Goal: Task Accomplishment & Management: Complete application form

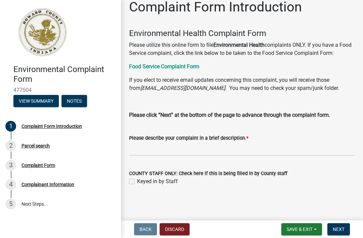
scroll to position [9, 0]
click at [43, 166] on div "Complaint Form" at bounding box center [39, 165] width 34 height 5
click at [58, 147] on div "Role: Applicant" at bounding box center [60, 146] width 36 height 10
click at [42, 124] on div "Complaint Form Introduction" at bounding box center [52, 126] width 61 height 5
click at [340, 232] on button "Next" at bounding box center [339, 229] width 23 height 12
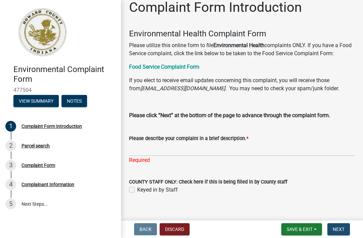
click at [343, 227] on span "Next" at bounding box center [339, 228] width 12 height 5
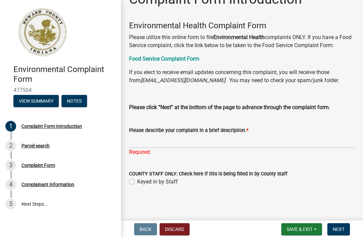
scroll to position [17, 0]
click at [345, 231] on button "Next" at bounding box center [339, 229] width 23 height 12
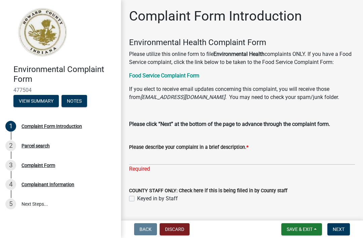
scroll to position [0, 0]
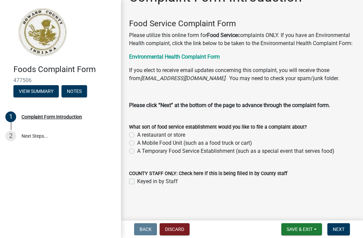
scroll to position [19, 0]
click at [135, 133] on div "A restaurant or store" at bounding box center [242, 135] width 226 height 8
click at [137, 141] on label "A Mobile Food Unit (such as a food truck or cart)" at bounding box center [194, 143] width 115 height 8
click at [137, 141] on input "A Mobile Food Unit (such as a food truck or cart)" at bounding box center [139, 141] width 4 height 4
radio input "true"
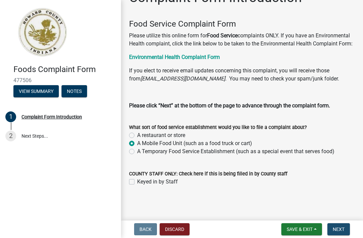
click at [342, 230] on span "Next" at bounding box center [339, 228] width 12 height 5
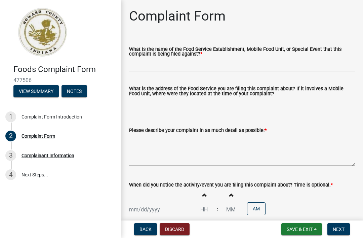
scroll to position [0, 0]
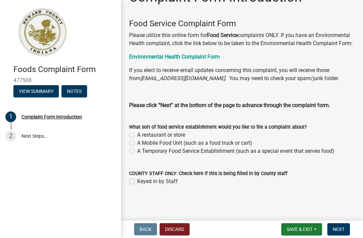
scroll to position [19, 0]
click at [137, 133] on label "A restaurant or store" at bounding box center [161, 135] width 48 height 8
click at [137, 133] on input "A restaurant or store" at bounding box center [139, 133] width 4 height 4
radio input "true"
click at [342, 234] on button "Next" at bounding box center [339, 229] width 23 height 12
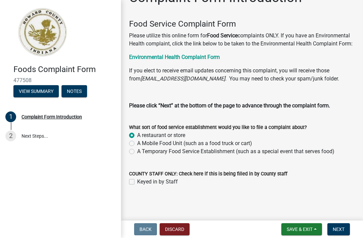
scroll to position [0, 0]
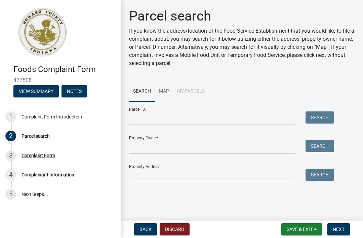
click at [17, 37] on img at bounding box center [42, 32] width 58 height 50
